Goal: Find specific page/section: Find specific page/section

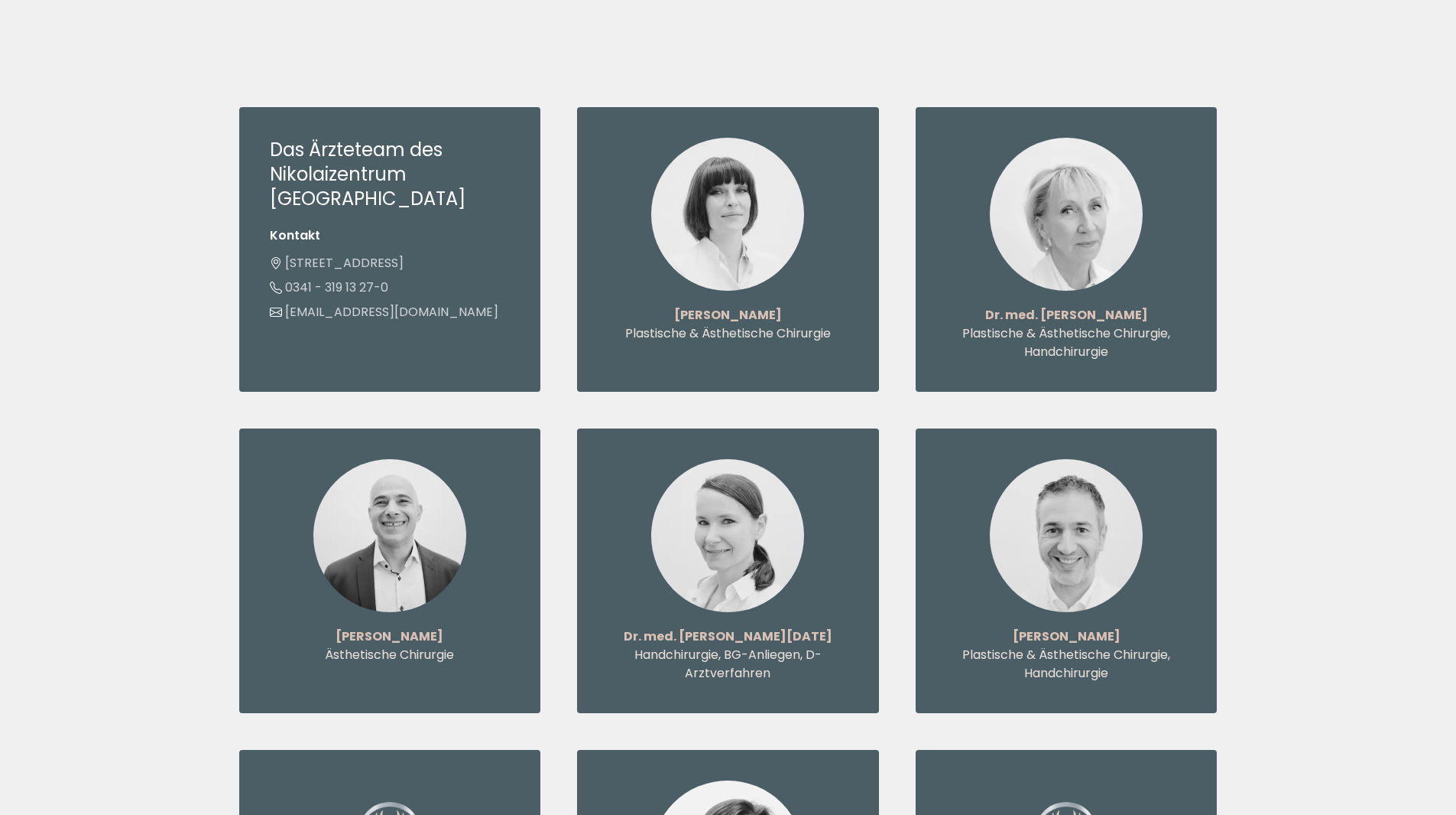
scroll to position [1683, 0]
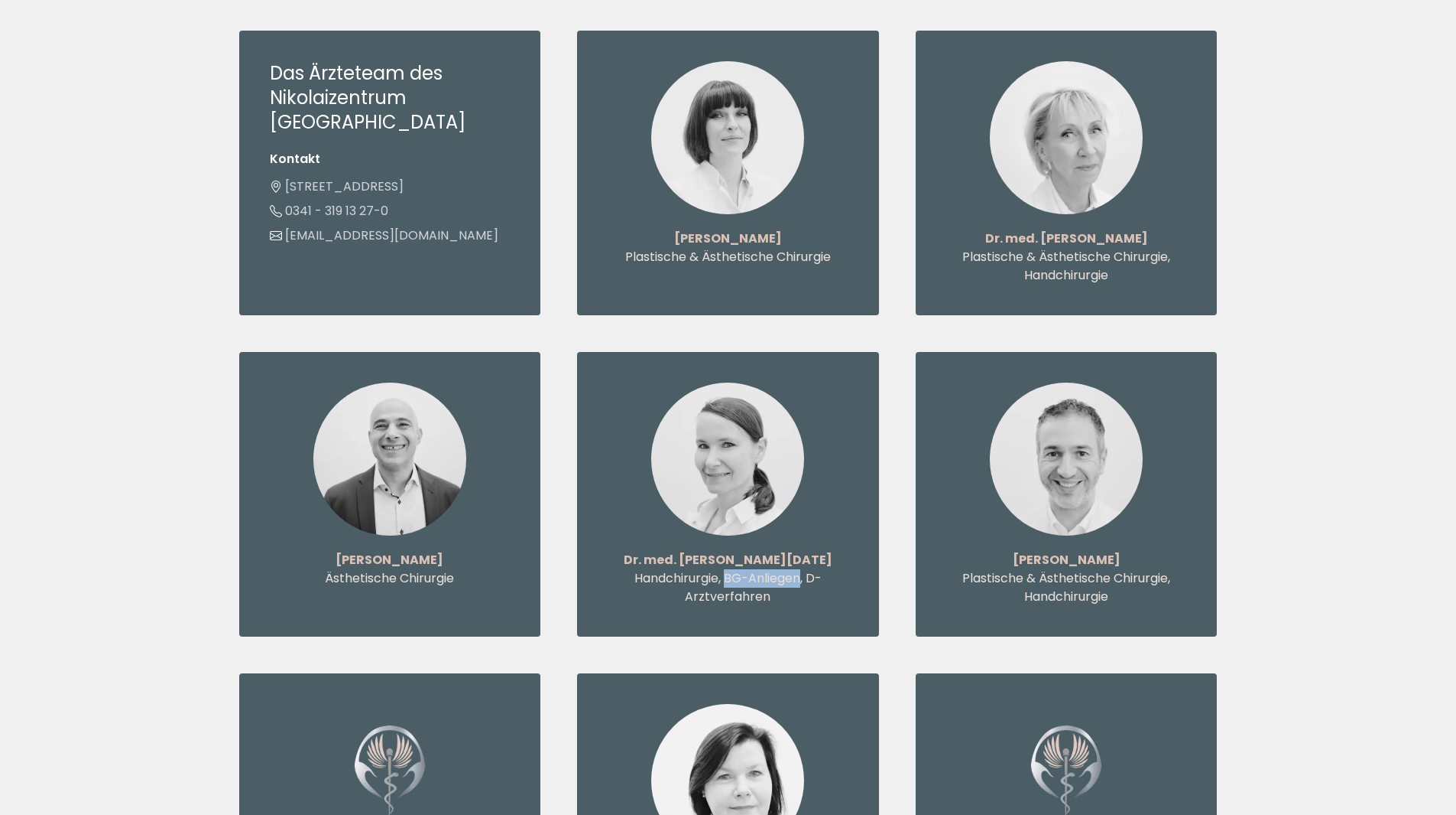
drag, startPoint x: 727, startPoint y: 528, endPoint x: 801, endPoint y: 529, distance: 74.0
click at [801, 569] on p "Handchirurgie, BG-Anliegen, D-Arztverfahren" at bounding box center [728, 588] width 241 height 37
drag, startPoint x: 810, startPoint y: 530, endPoint x: 775, endPoint y: 551, distance: 40.8
click at [777, 569] on p "Handchirurgie, BG-Anliegen, D-Arztverfahren" at bounding box center [728, 588] width 241 height 37
click at [773, 569] on p "Handchirurgie, BG-Anliegen, D-Arztverfahren" at bounding box center [728, 588] width 241 height 37
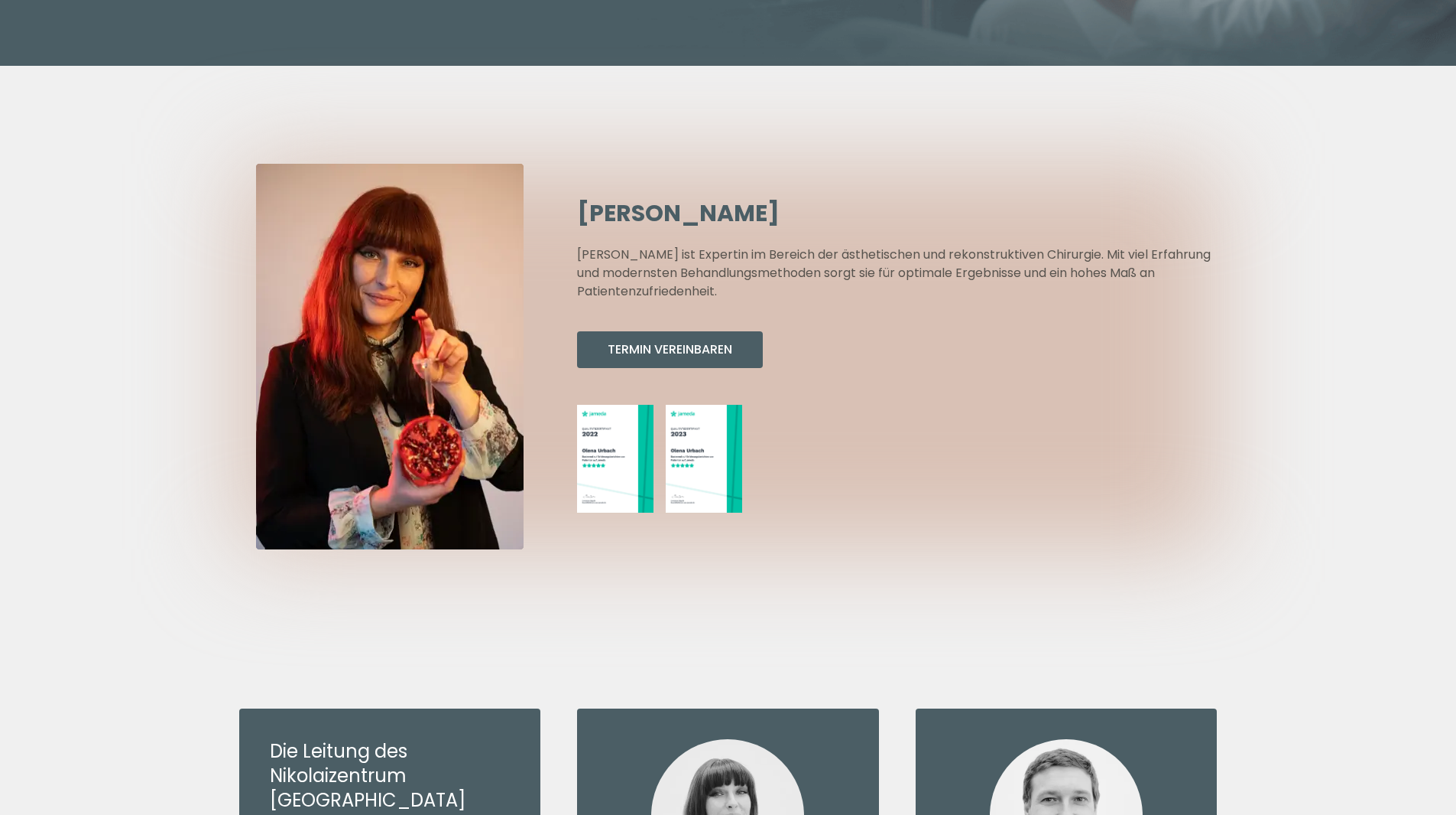
scroll to position [535, 0]
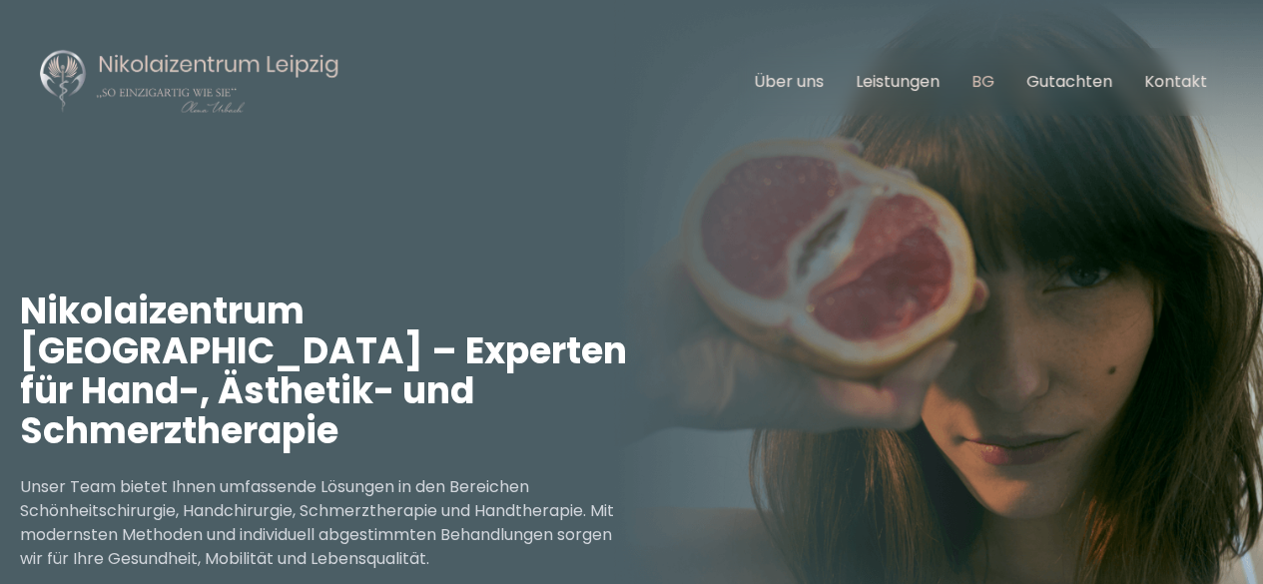
click at [995, 79] on link "BG" at bounding box center [983, 81] width 23 height 23
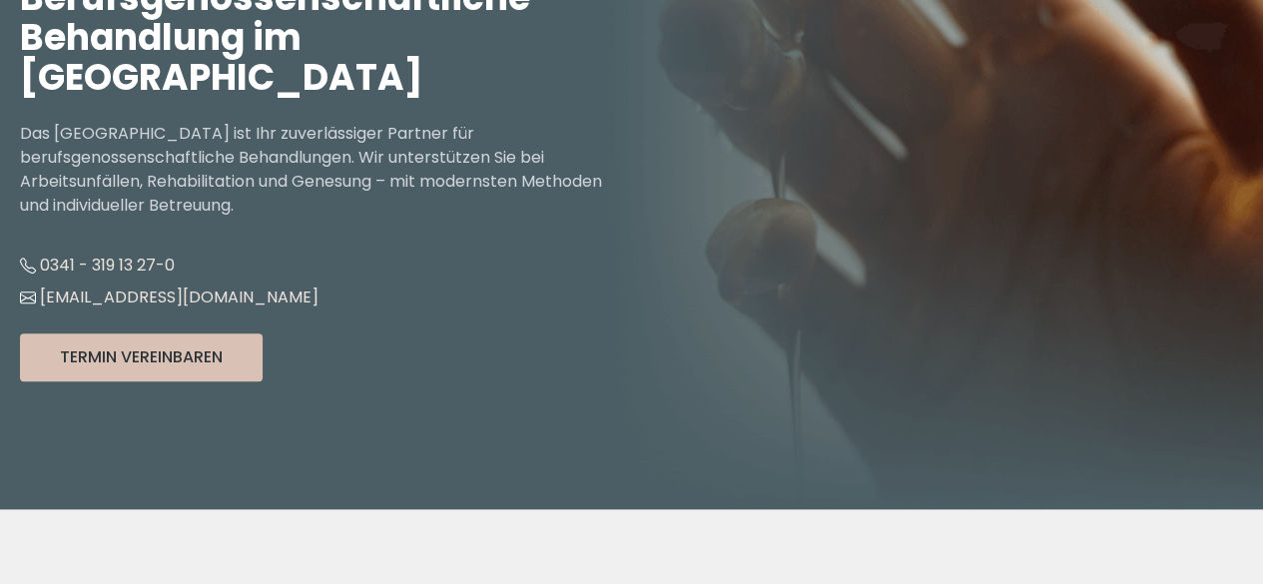
scroll to position [313, 0]
